Goal: Complete application form: Complete application form

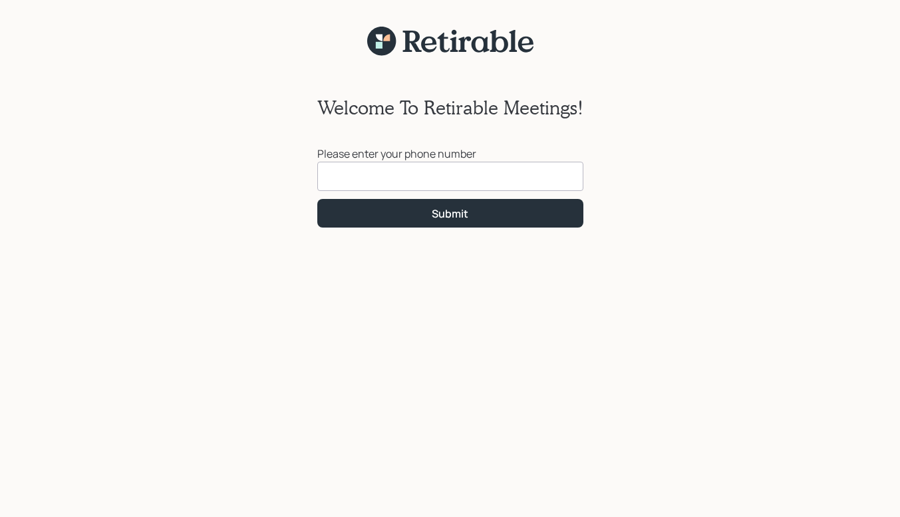
click at [345, 172] on input at bounding box center [450, 176] width 266 height 29
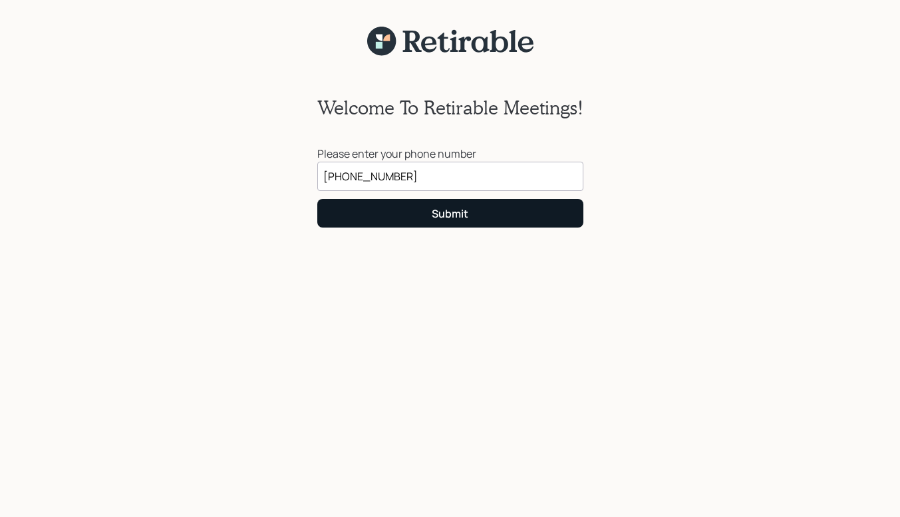
type input "[PHONE_NUMBER]"
click at [384, 213] on button "Submit" at bounding box center [450, 213] width 266 height 29
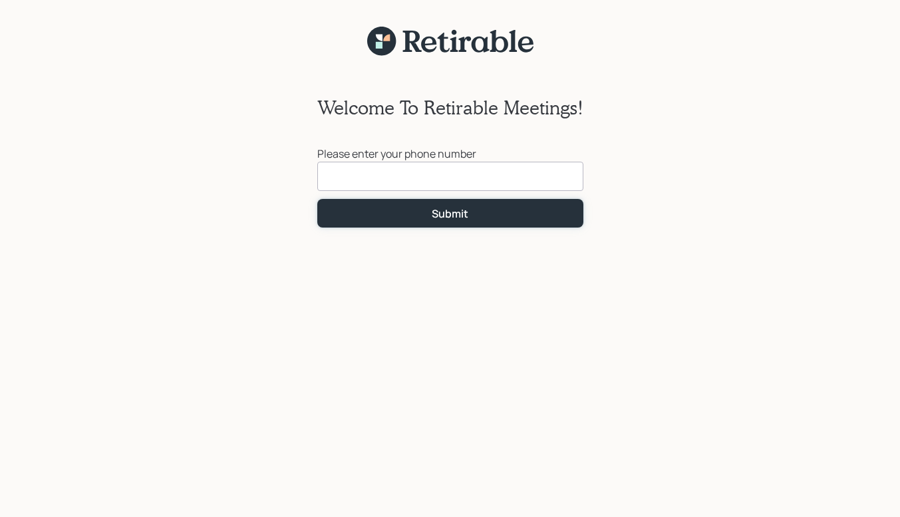
drag, startPoint x: 384, startPoint y: 213, endPoint x: 349, endPoint y: 168, distance: 56.8
click at [349, 168] on form "Submit" at bounding box center [450, 195] width 266 height 66
click at [349, 168] on input at bounding box center [450, 176] width 266 height 29
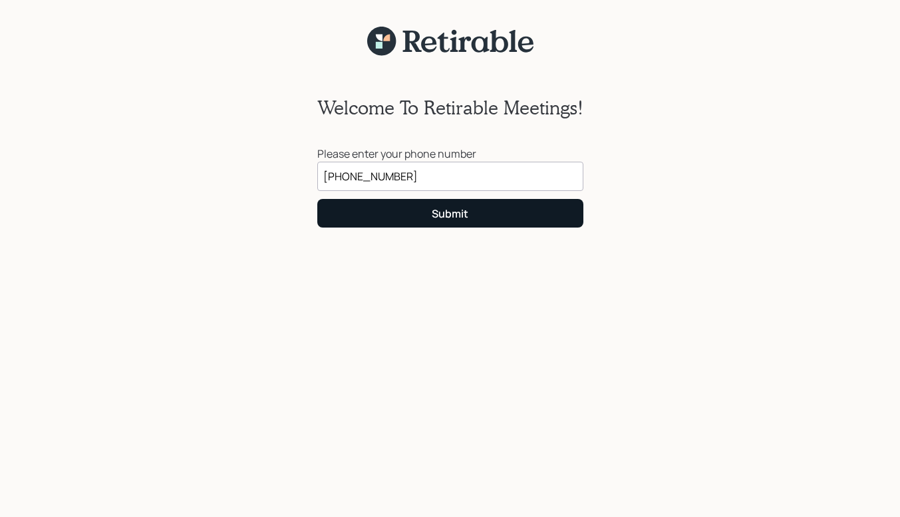
type input "[PHONE_NUMBER]"
click at [425, 211] on button "Submit" at bounding box center [450, 213] width 266 height 29
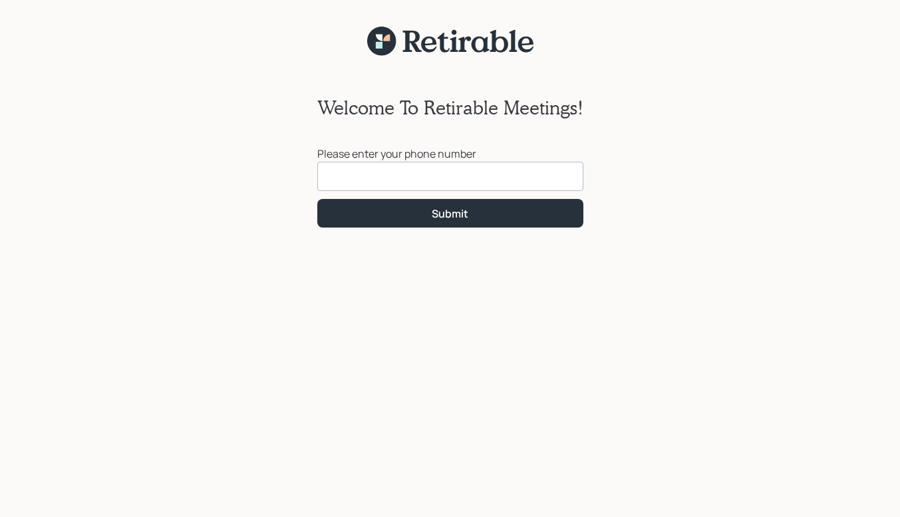
click at [350, 172] on input at bounding box center [450, 176] width 266 height 29
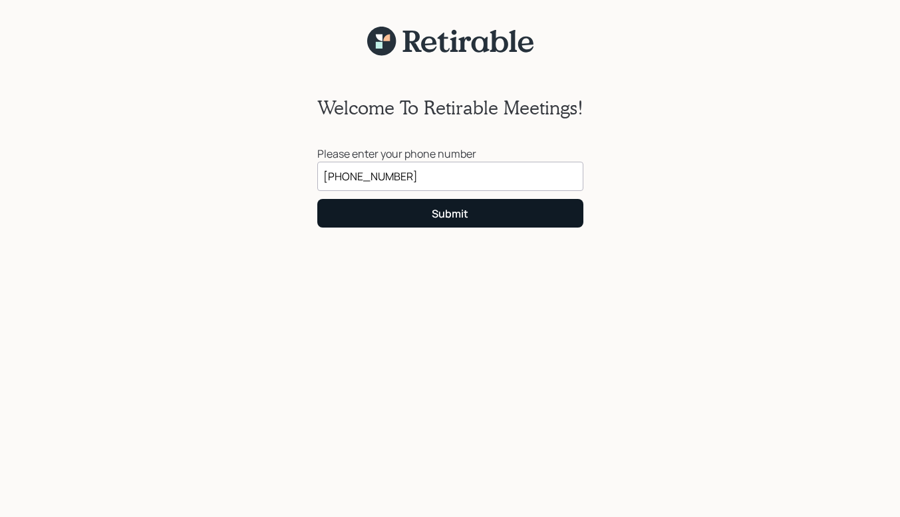
type input "[PHONE_NUMBER]"
click at [459, 213] on div "Submit" at bounding box center [450, 213] width 37 height 15
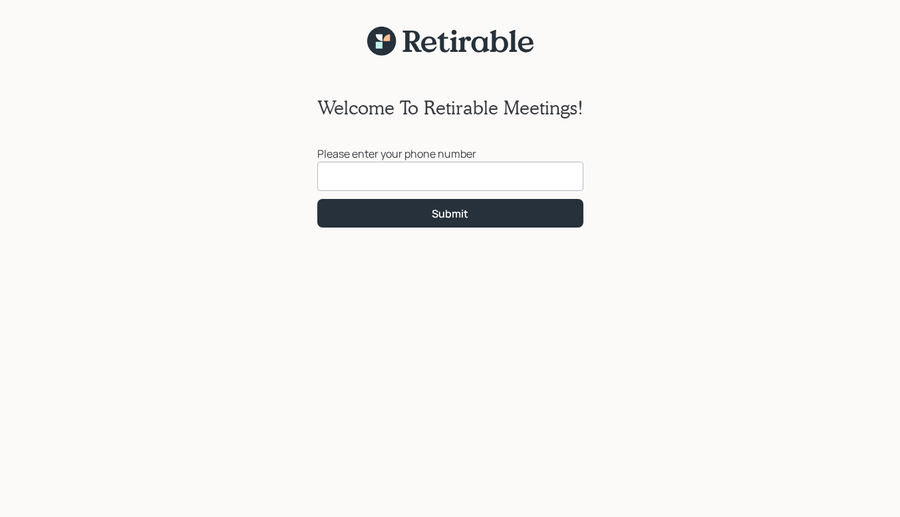
click at [336, 182] on input at bounding box center [450, 176] width 266 height 29
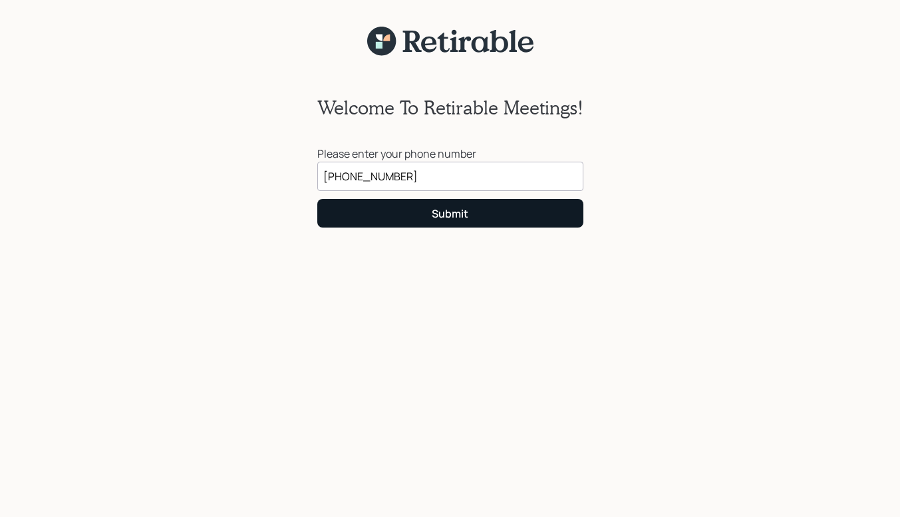
type input "[PHONE_NUMBER]"
click at [434, 213] on div "Submit" at bounding box center [450, 213] width 37 height 15
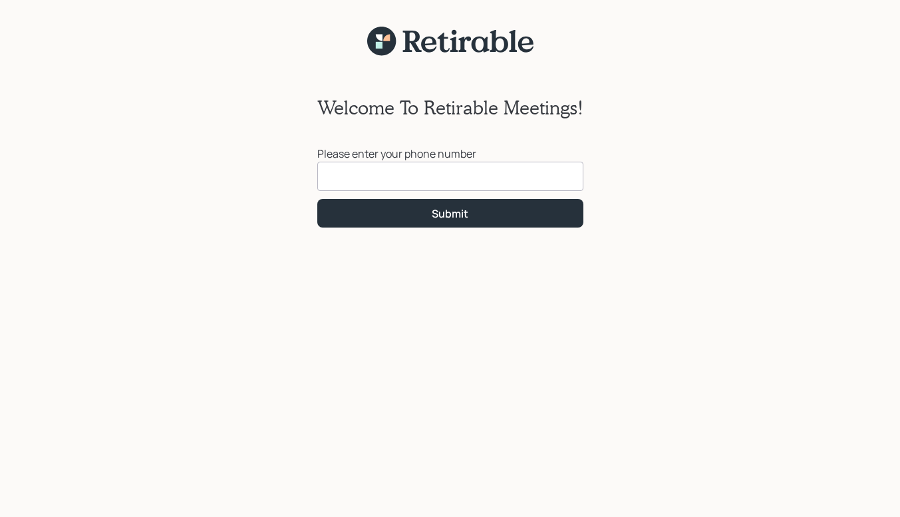
click at [339, 176] on input at bounding box center [450, 176] width 266 height 29
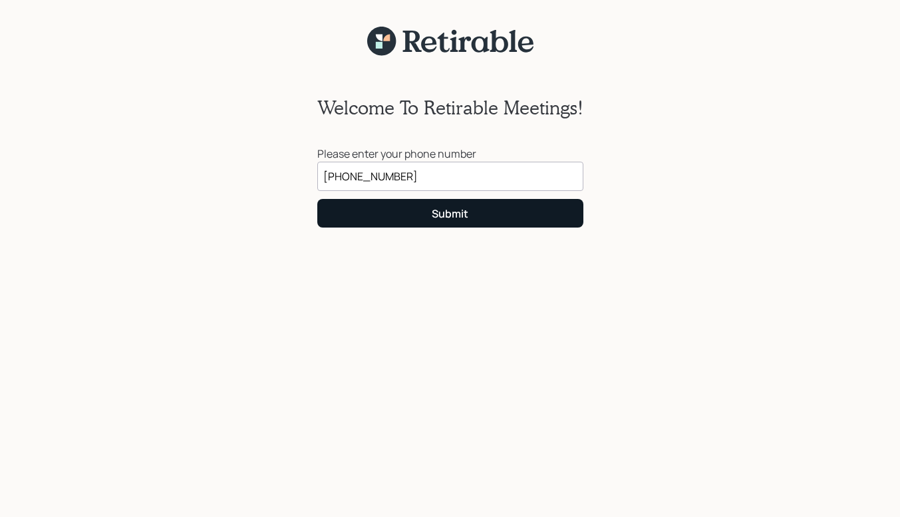
type input "[PHONE_NUMBER]"
click at [389, 213] on button "Submit" at bounding box center [450, 213] width 266 height 29
